Goal: Information Seeking & Learning: Compare options

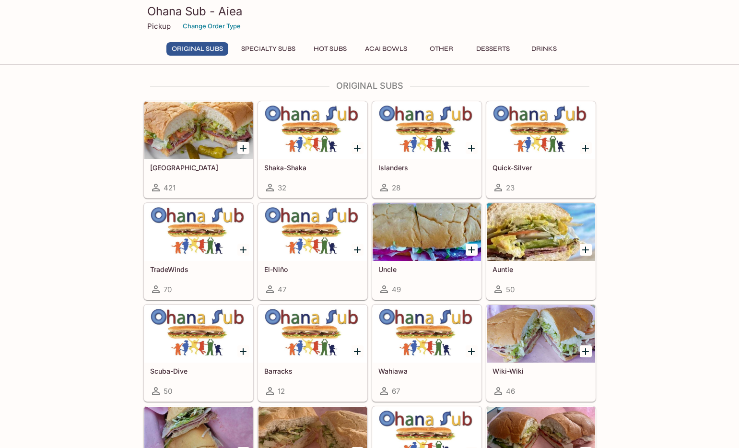
click at [277, 45] on button "Specialty Subs" at bounding box center [268, 48] width 65 height 13
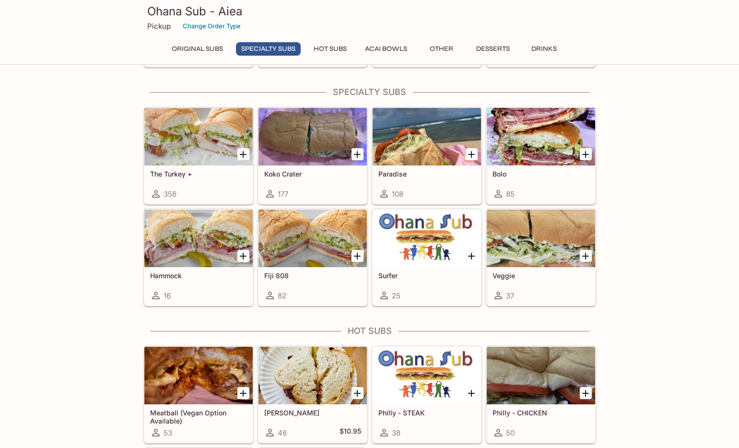
scroll to position [543, 0]
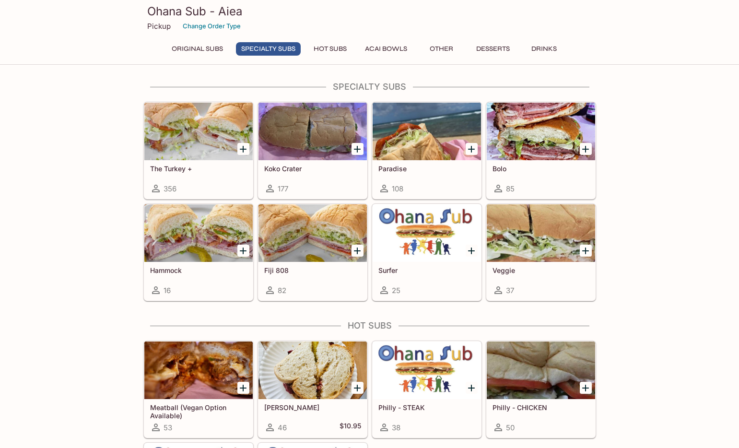
click at [422, 140] on div at bounding box center [426, 132] width 108 height 58
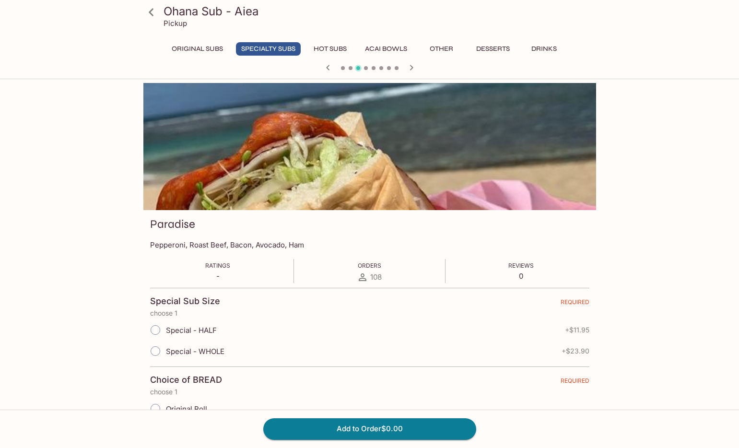
click at [152, 12] on icon at bounding box center [151, 12] width 17 height 17
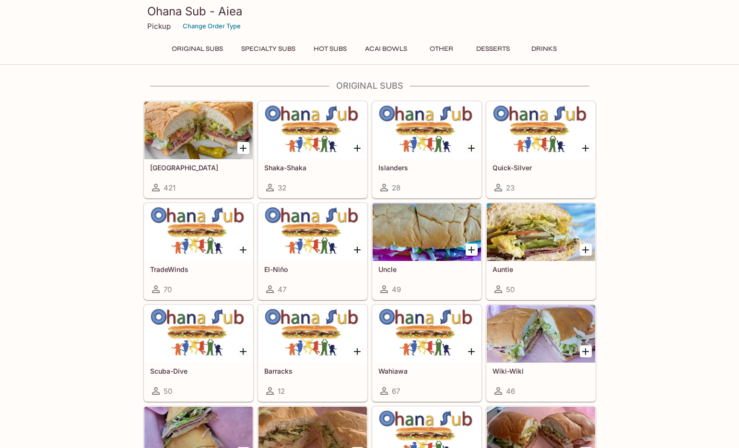
click at [220, 137] on div at bounding box center [198, 131] width 108 height 58
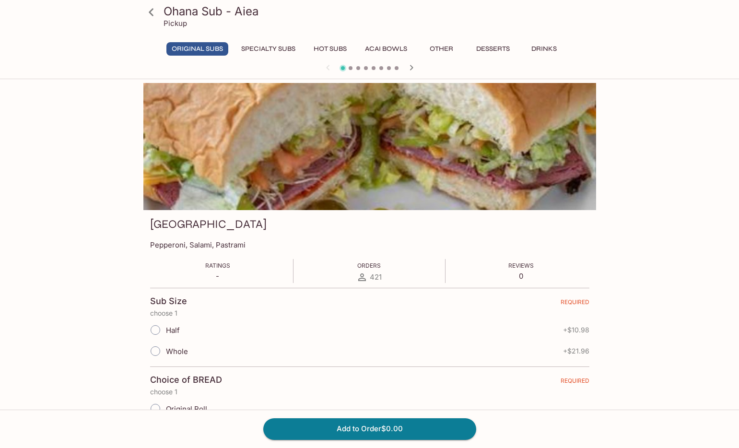
click at [150, 14] on icon at bounding box center [151, 12] width 17 height 17
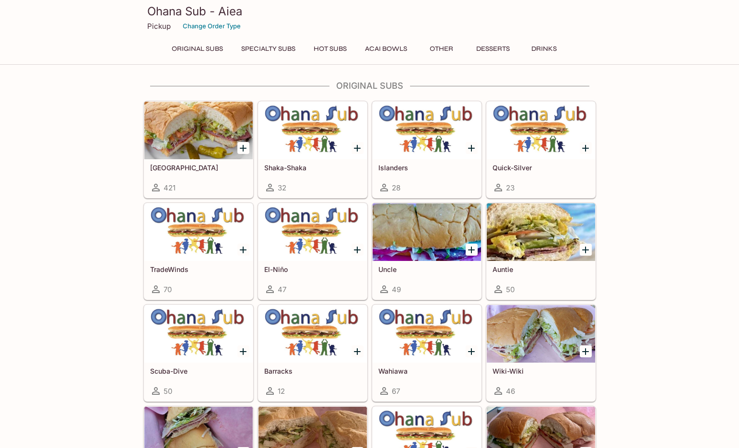
click at [445, 232] on div at bounding box center [426, 232] width 108 height 58
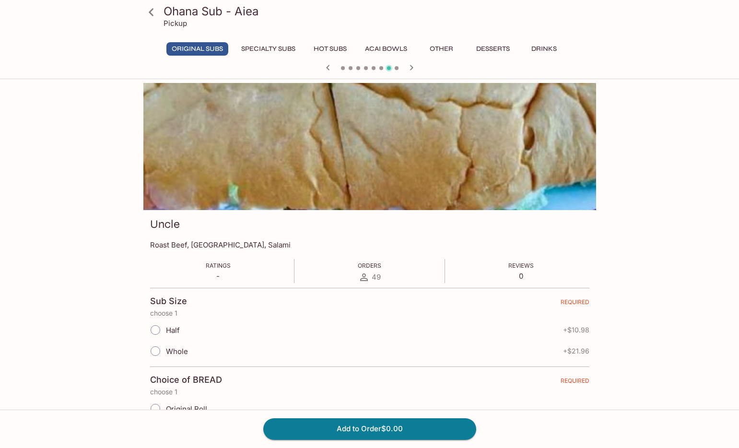
click at [147, 11] on icon at bounding box center [151, 12] width 17 height 17
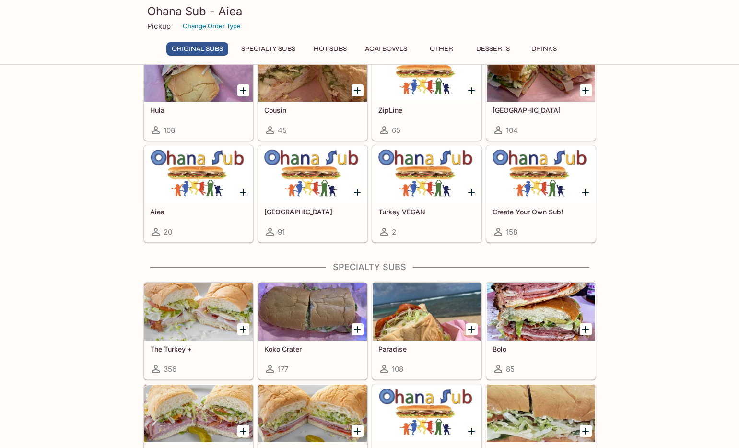
scroll to position [363, 0]
click at [532, 321] on div at bounding box center [540, 311] width 108 height 58
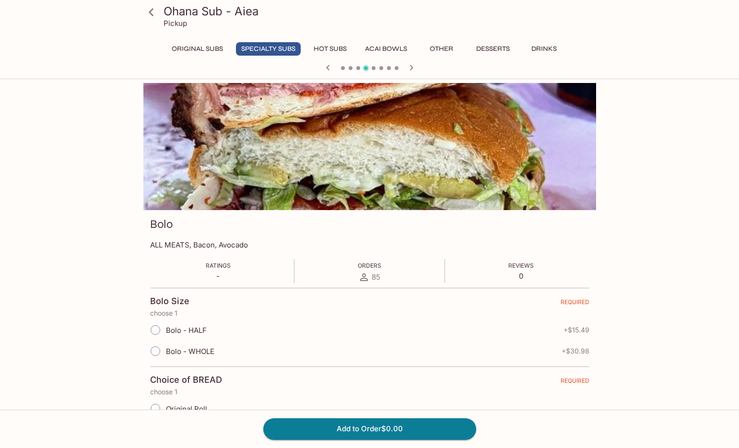
click at [151, 13] on icon at bounding box center [151, 12] width 5 height 8
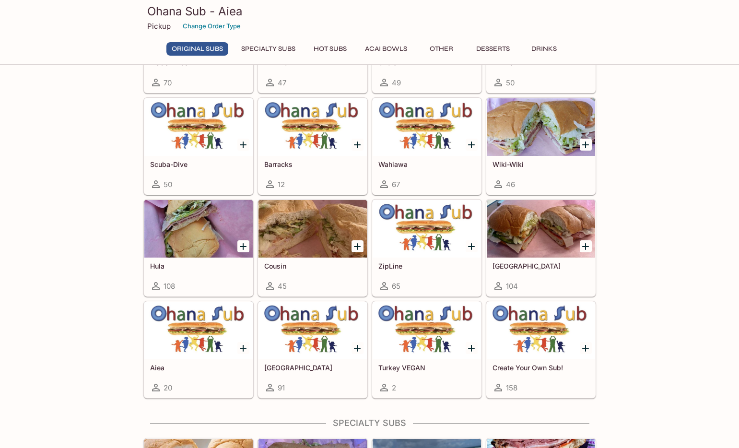
scroll to position [347, 0]
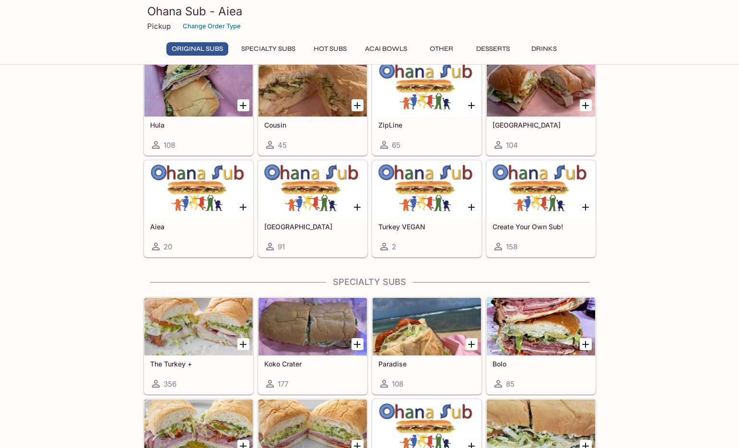
click at [539, 96] on div at bounding box center [540, 88] width 108 height 58
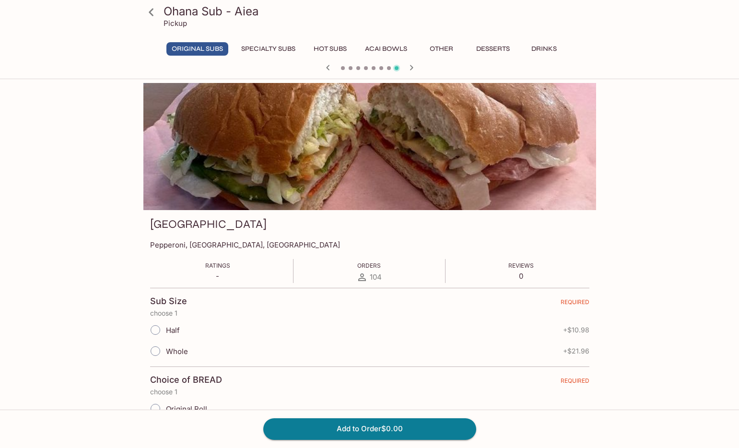
click at [152, 9] on icon at bounding box center [151, 12] width 5 height 8
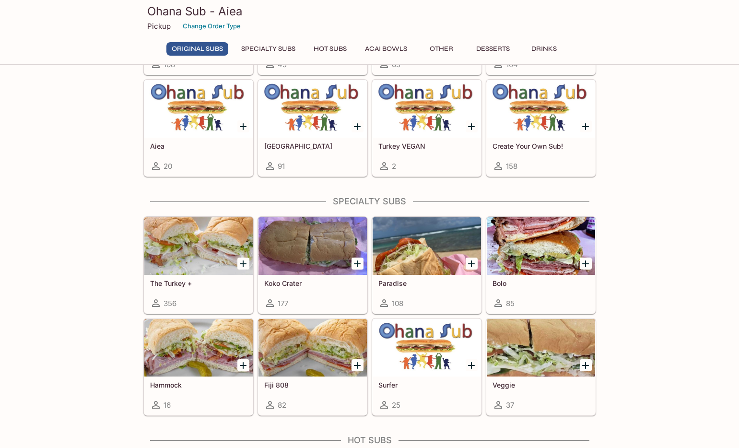
scroll to position [432, 0]
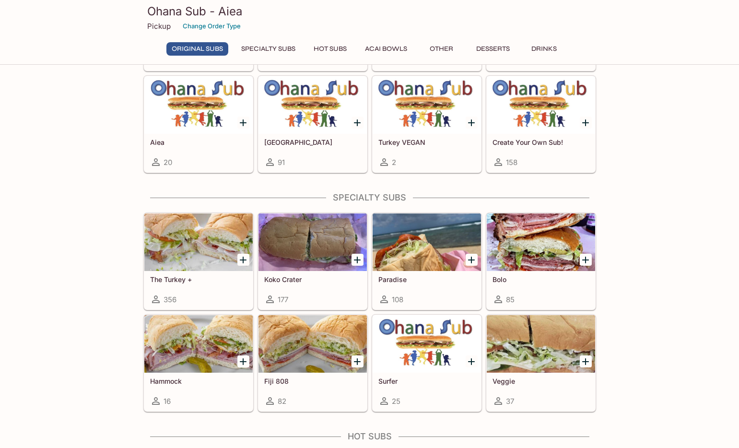
click at [526, 251] on div at bounding box center [540, 242] width 108 height 58
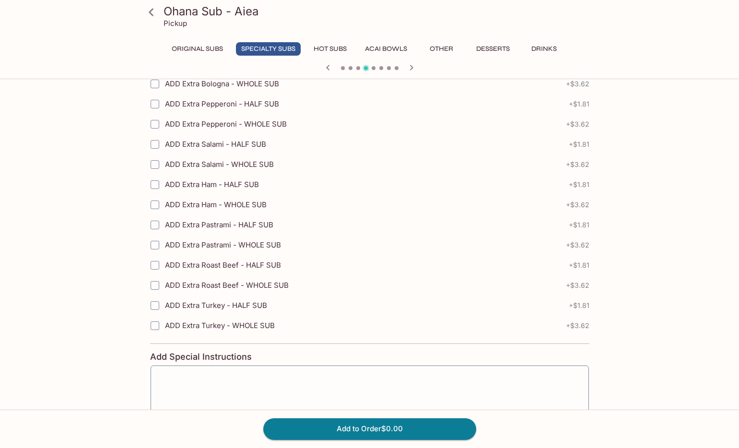
scroll to position [1450, 0]
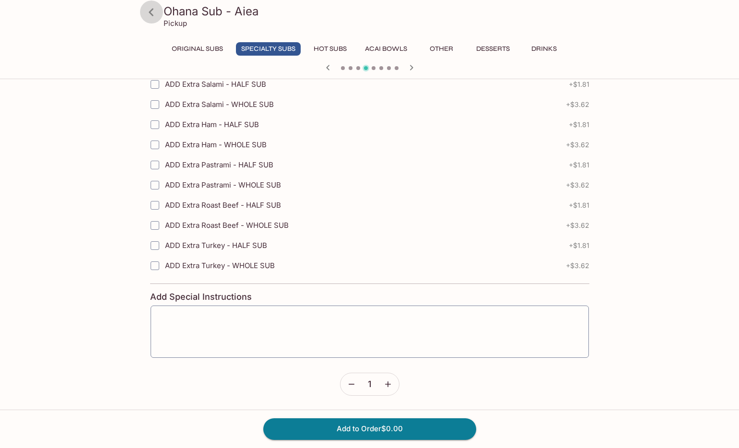
click at [151, 13] on icon at bounding box center [151, 12] width 5 height 8
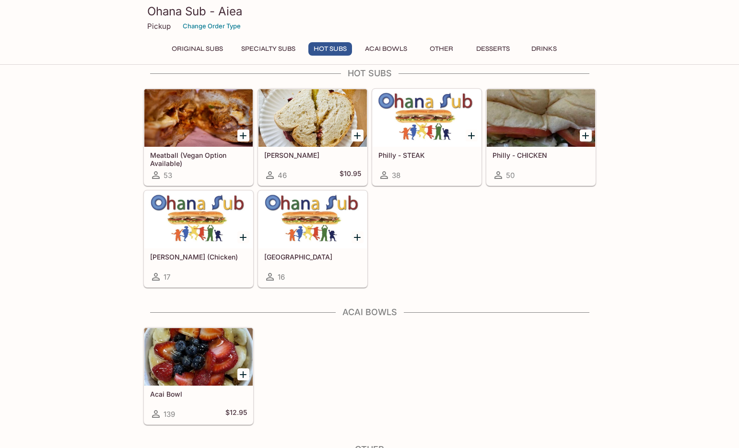
scroll to position [784, 0]
